Goal: Download file/media

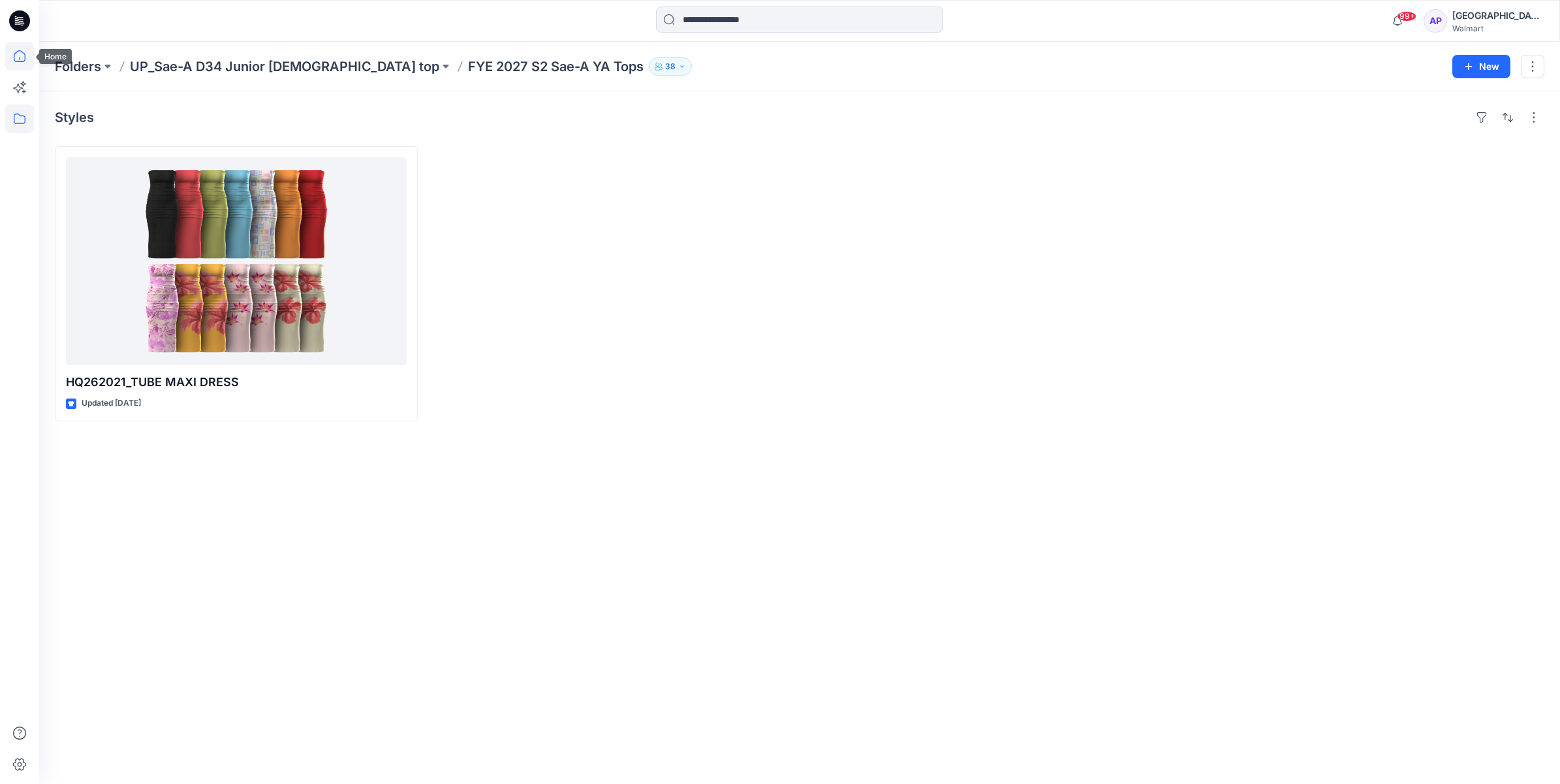
click at [21, 61] on icon at bounding box center [19, 55] width 12 height 12
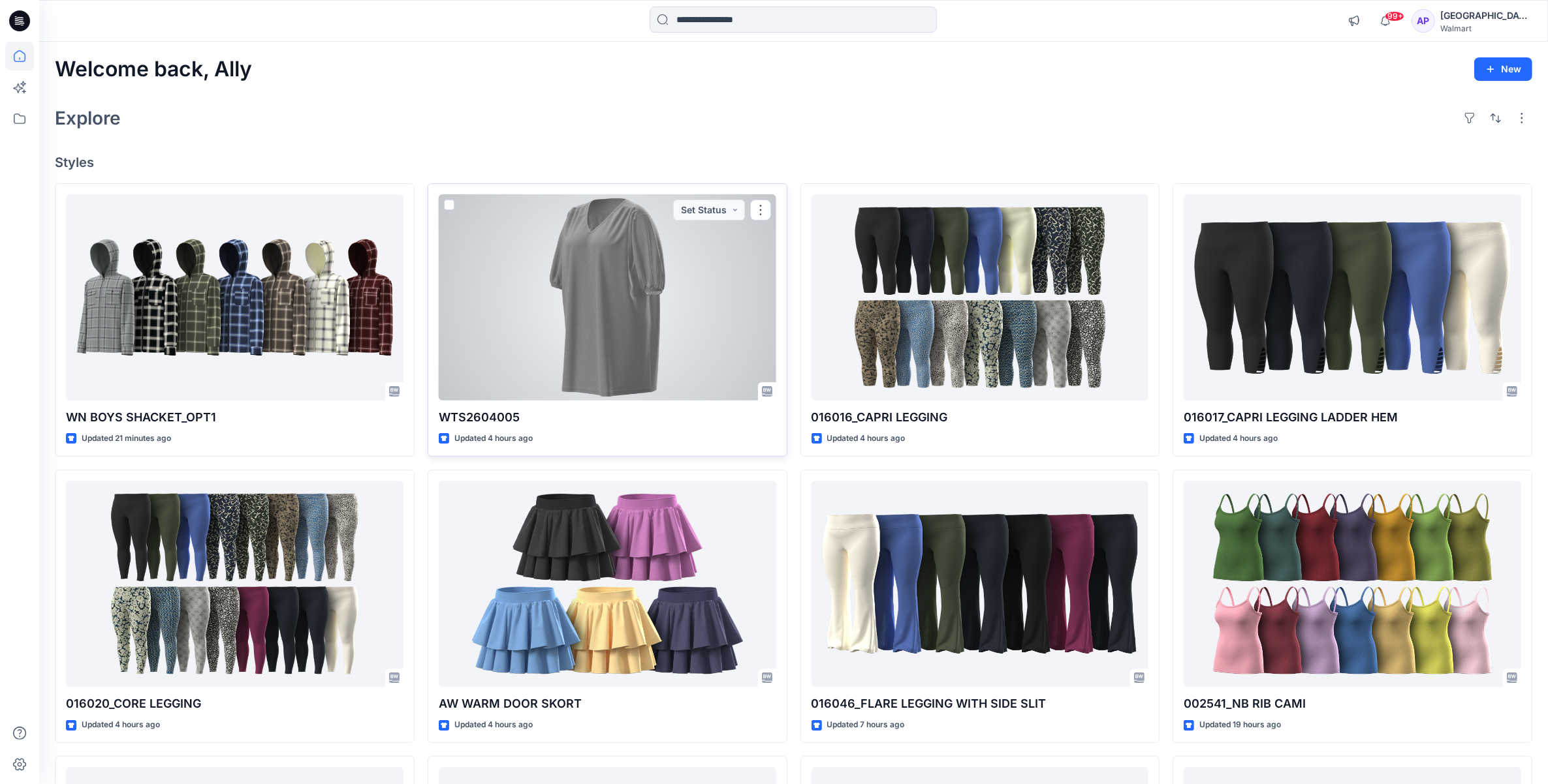
click at [589, 334] on div at bounding box center [607, 298] width 338 height 207
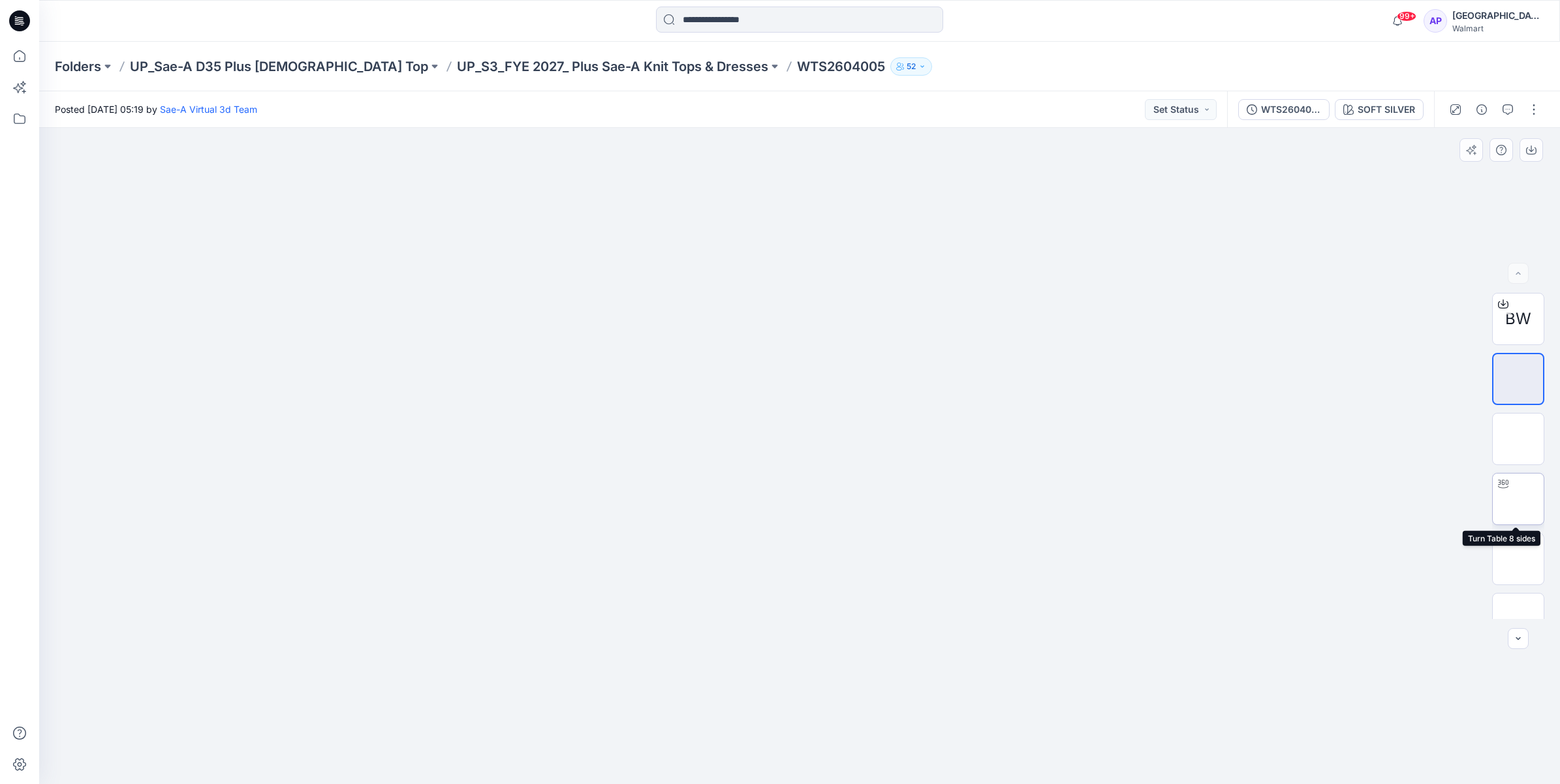
click at [1518, 499] on img at bounding box center [1518, 499] width 0 height 0
click at [1518, 379] on img at bounding box center [1518, 379] width 0 height 0
click at [1518, 499] on img at bounding box center [1518, 499] width 0 height 0
drag, startPoint x: 768, startPoint y: 764, endPoint x: 976, endPoint y: 760, distance: 208.0
click at [976, 760] on icon at bounding box center [801, 745] width 395 height 49
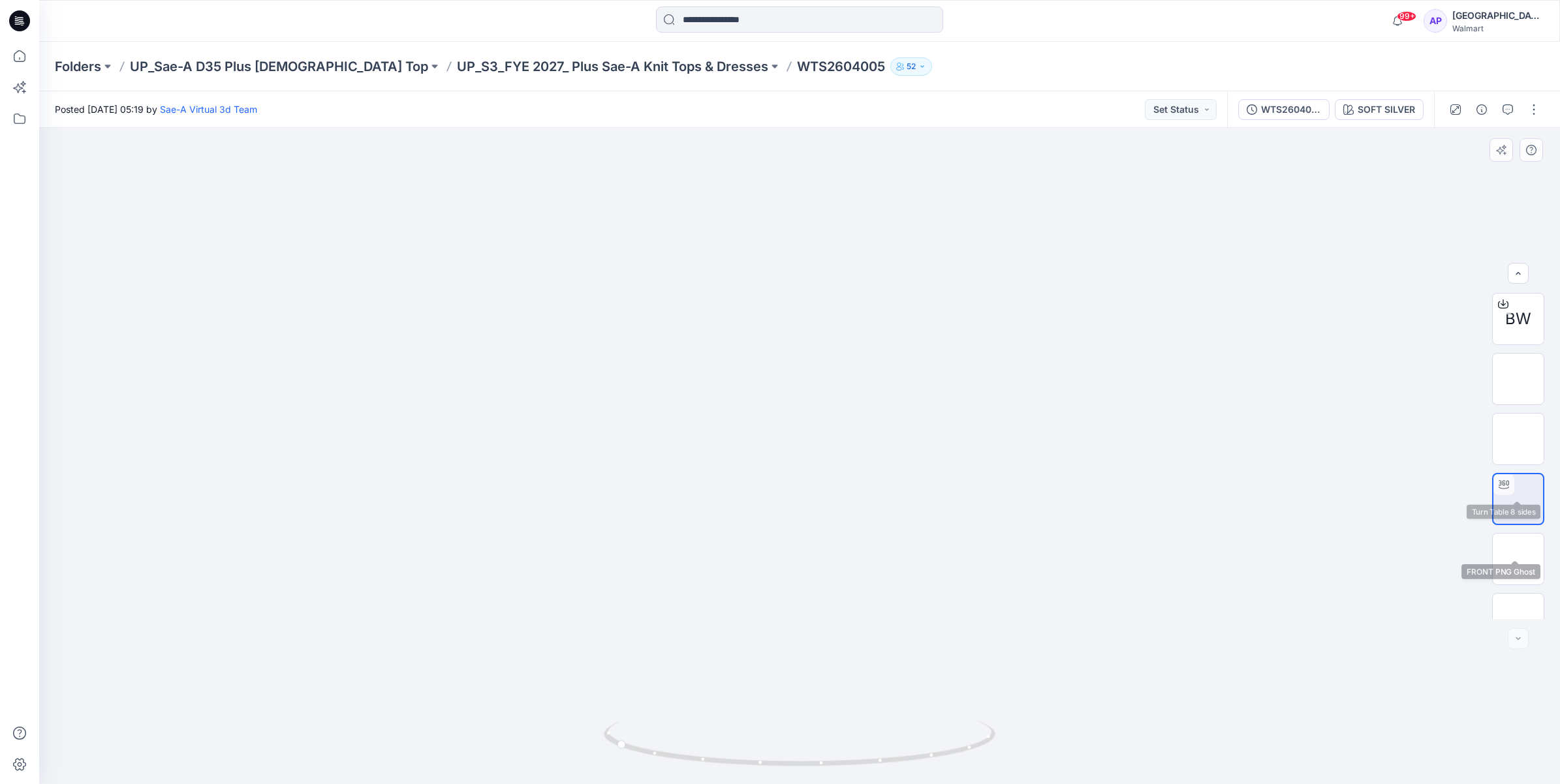
scroll to position [26, 0]
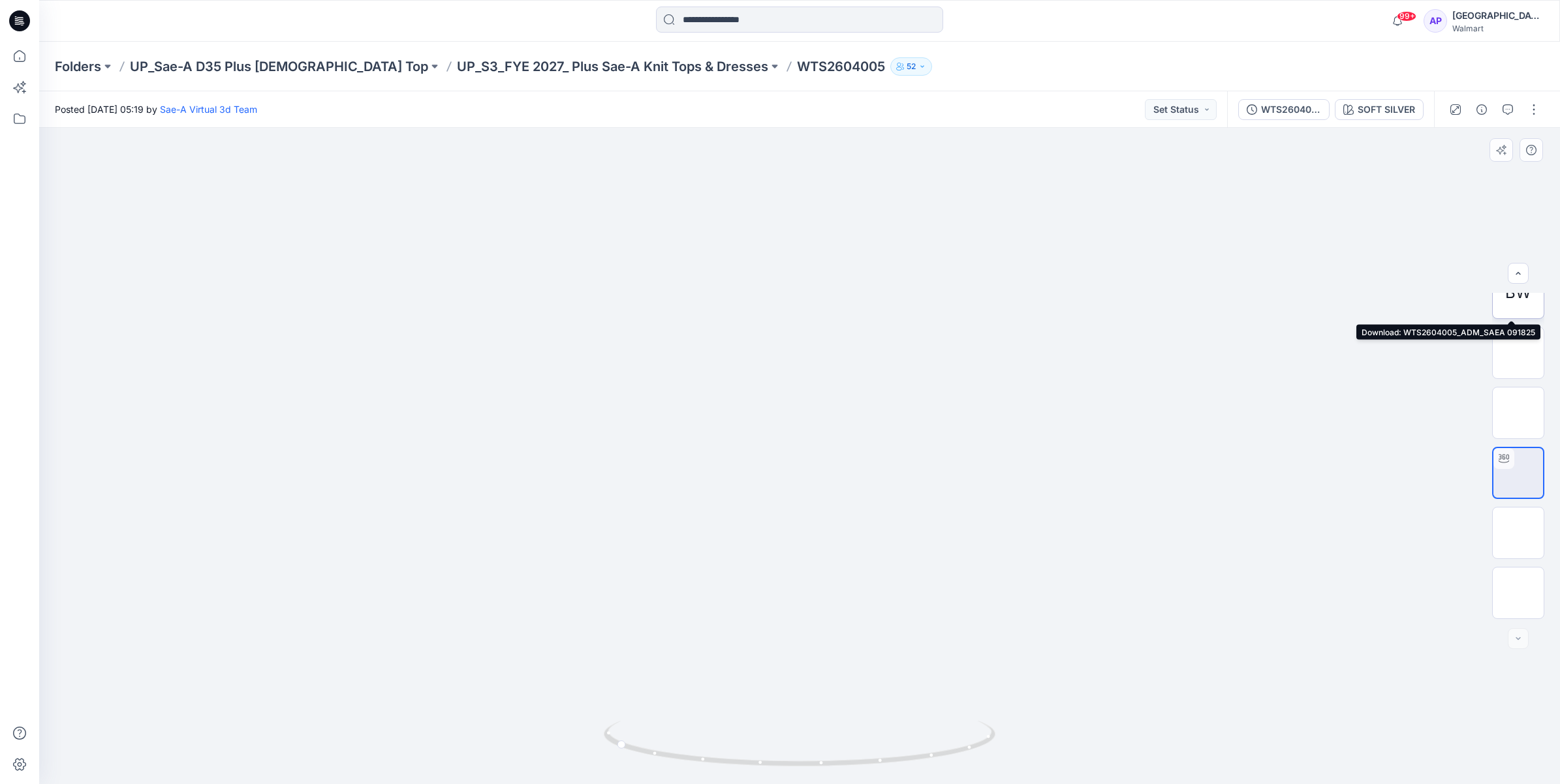
click at [1507, 303] on span "BW" at bounding box center [1518, 292] width 26 height 23
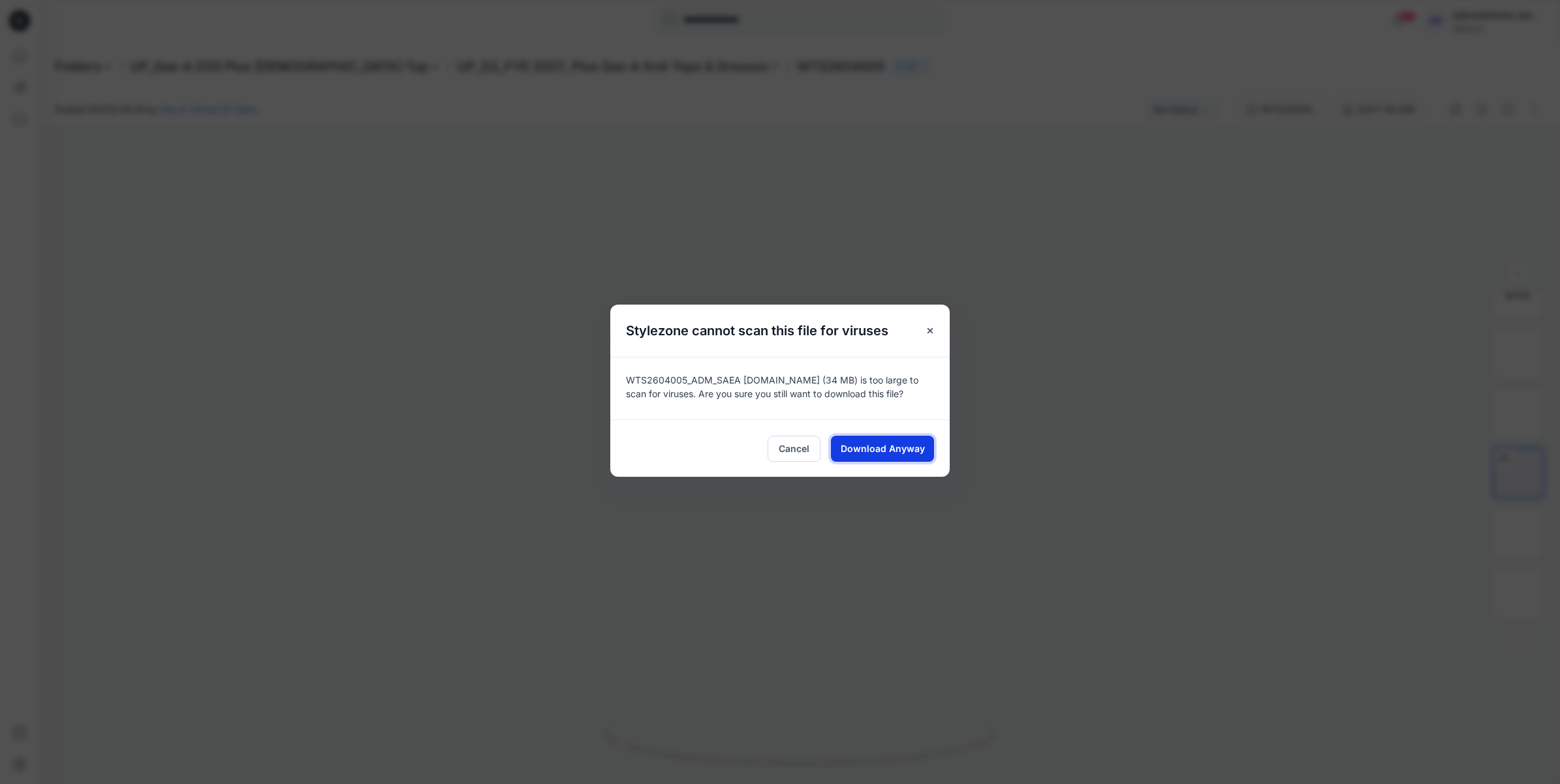
click at [892, 456] on button "Download Anyway" at bounding box center [883, 449] width 103 height 26
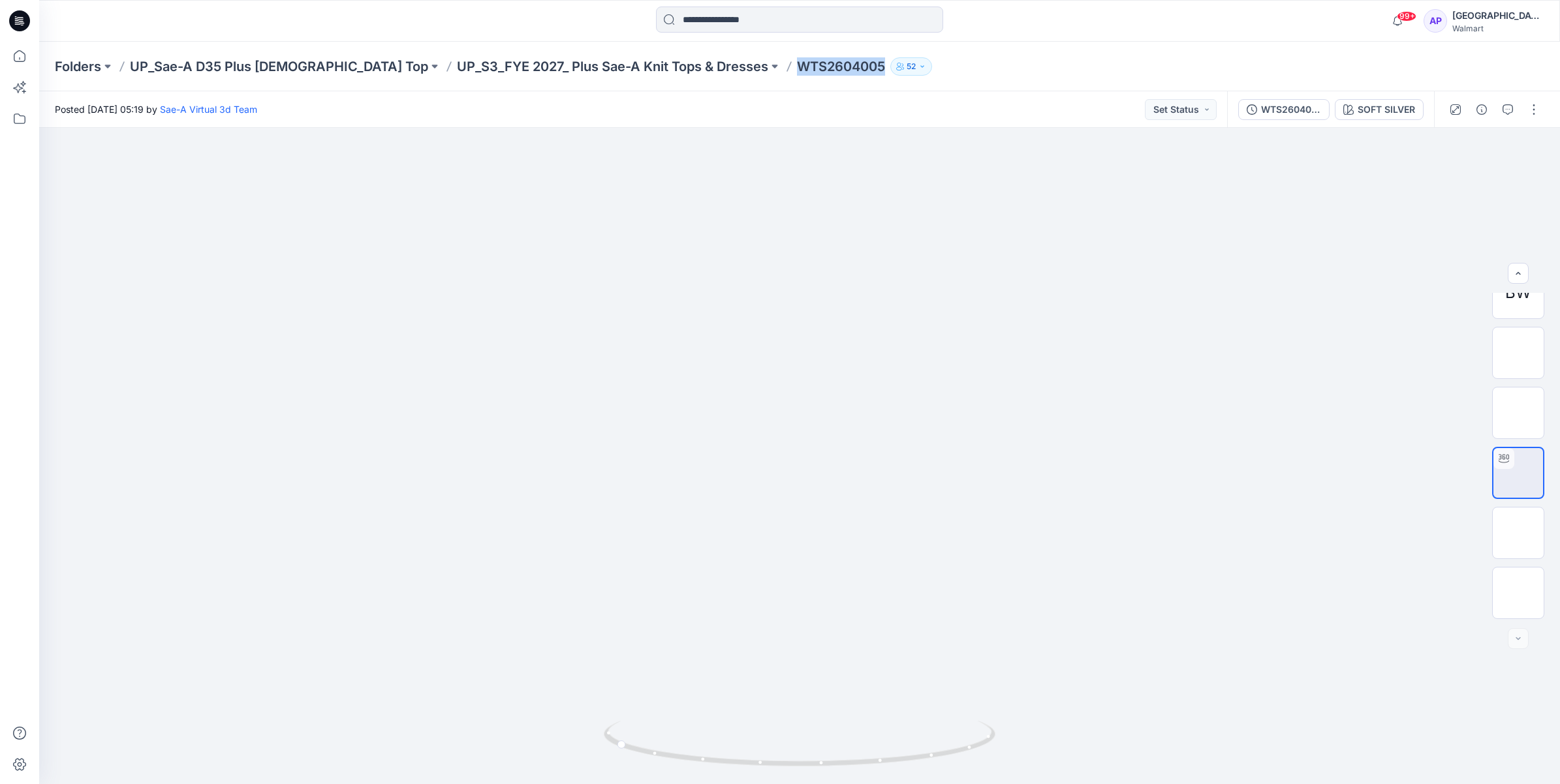
drag, startPoint x: 784, startPoint y: 67, endPoint x: 700, endPoint y: 65, distance: 84.0
click at [797, 65] on p "WTS2604005" at bounding box center [841, 66] width 89 height 18
copy p "WTS2604005"
drag, startPoint x: 923, startPoint y: 752, endPoint x: 746, endPoint y: 768, distance: 177.7
click at [746, 768] on icon at bounding box center [801, 745] width 395 height 49
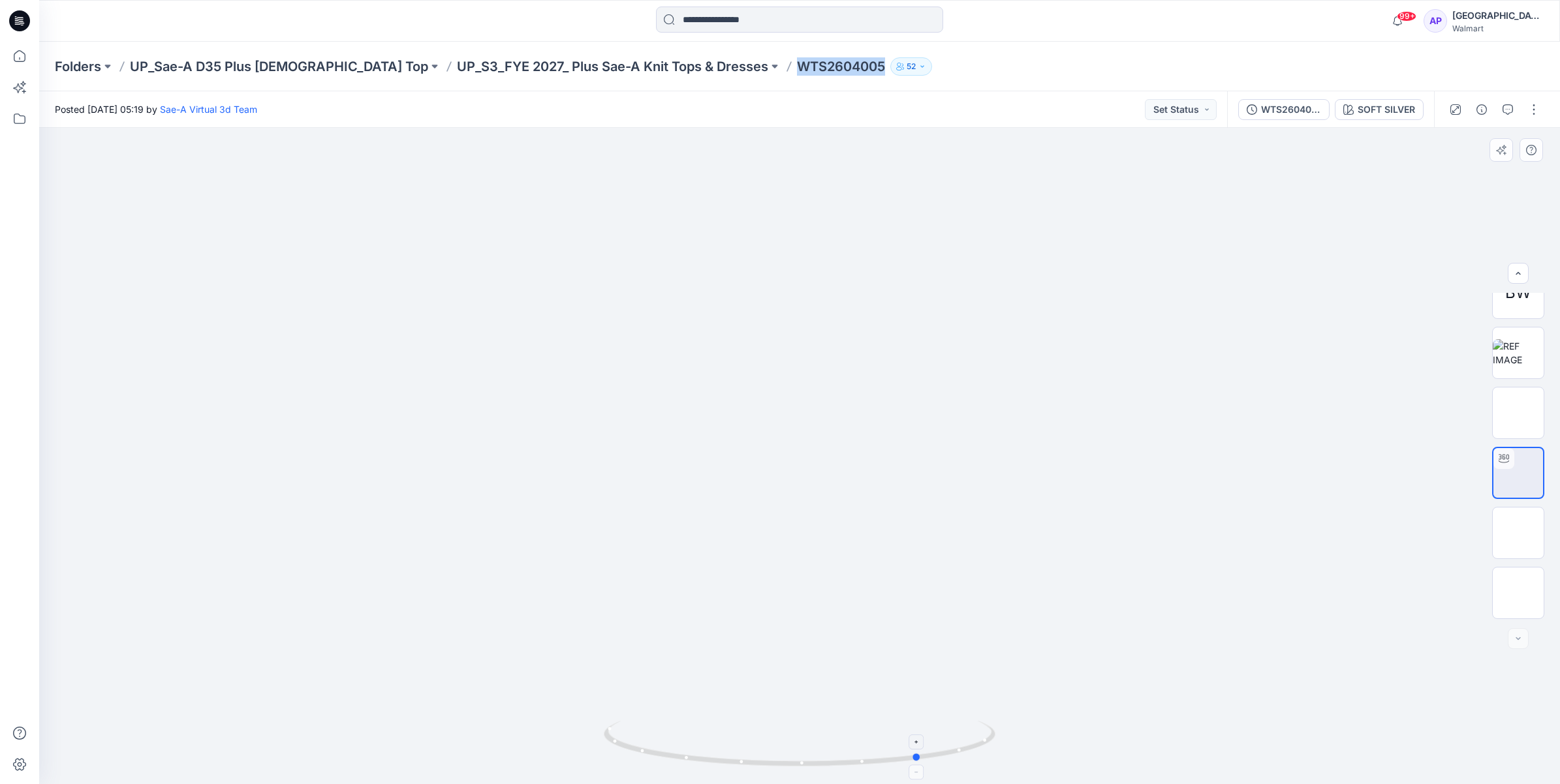
drag, startPoint x: 745, startPoint y: 766, endPoint x: 831, endPoint y: 766, distance: 86.0
click at [831, 766] on icon at bounding box center [801, 745] width 395 height 49
drag, startPoint x: 856, startPoint y: 768, endPoint x: 946, endPoint y: 758, distance: 90.6
click at [946, 758] on icon at bounding box center [801, 745] width 395 height 49
